Goal: Information Seeking & Learning: Understand process/instructions

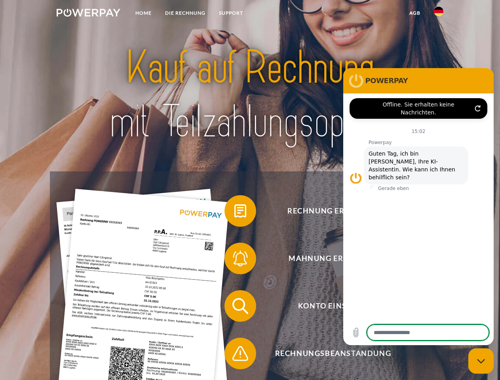
click at [88, 14] on img at bounding box center [89, 13] width 64 height 8
click at [439, 14] on img at bounding box center [439, 12] width 10 height 10
click at [415, 13] on link "agb" at bounding box center [415, 13] width 25 height 14
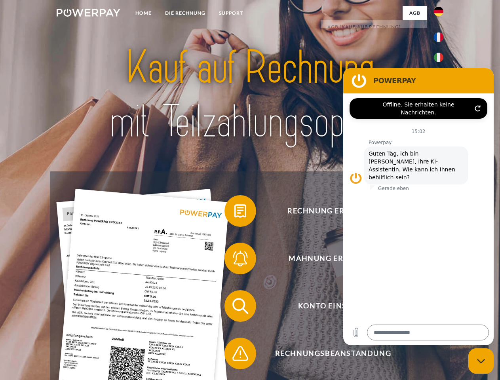
click at [234, 213] on span at bounding box center [229, 211] width 40 height 40
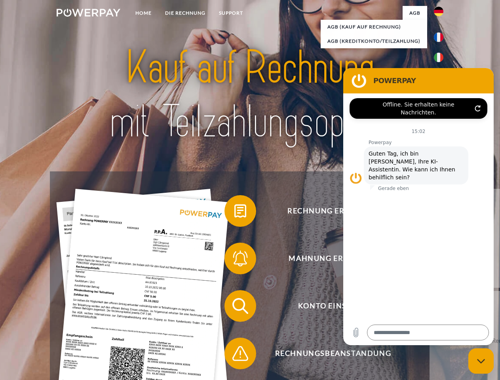
click at [234, 260] on span at bounding box center [229, 259] width 40 height 40
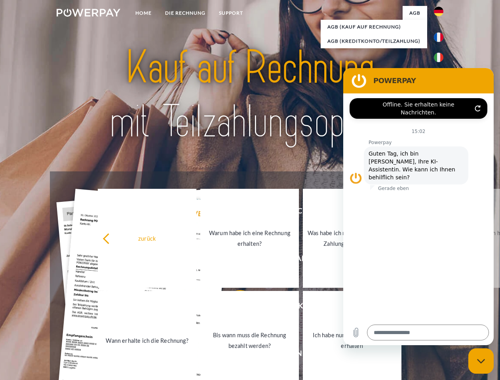
click at [234, 308] on link "Bis wann muss die Rechnung bezahlt werden?" at bounding box center [249, 340] width 99 height 99
click at [234, 355] on span at bounding box center [229, 354] width 40 height 40
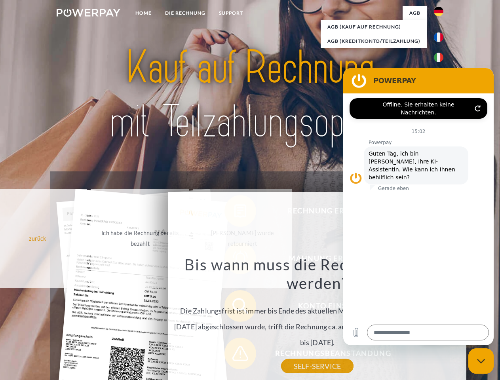
click at [481, 361] on icon "Messaging-Fenster schließen" at bounding box center [481, 361] width 8 height 5
type textarea "*"
